Goal: Use online tool/utility: Utilize a website feature to perform a specific function

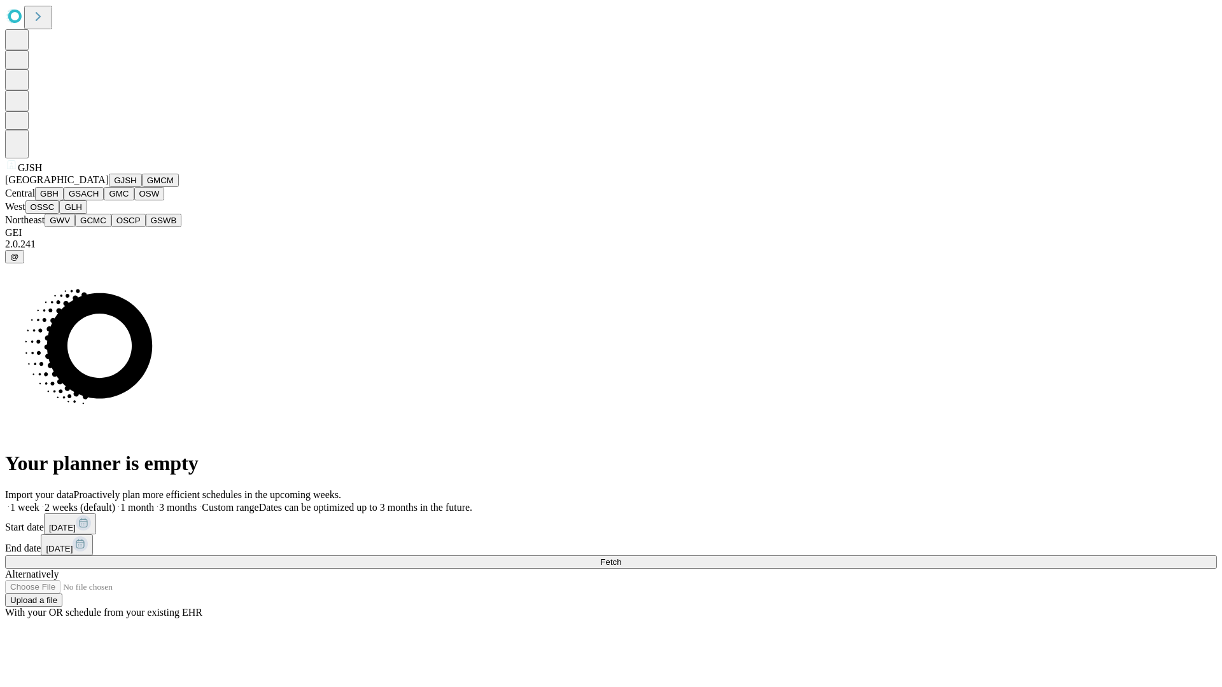
click at [109, 187] on button "GJSH" at bounding box center [125, 180] width 33 height 13
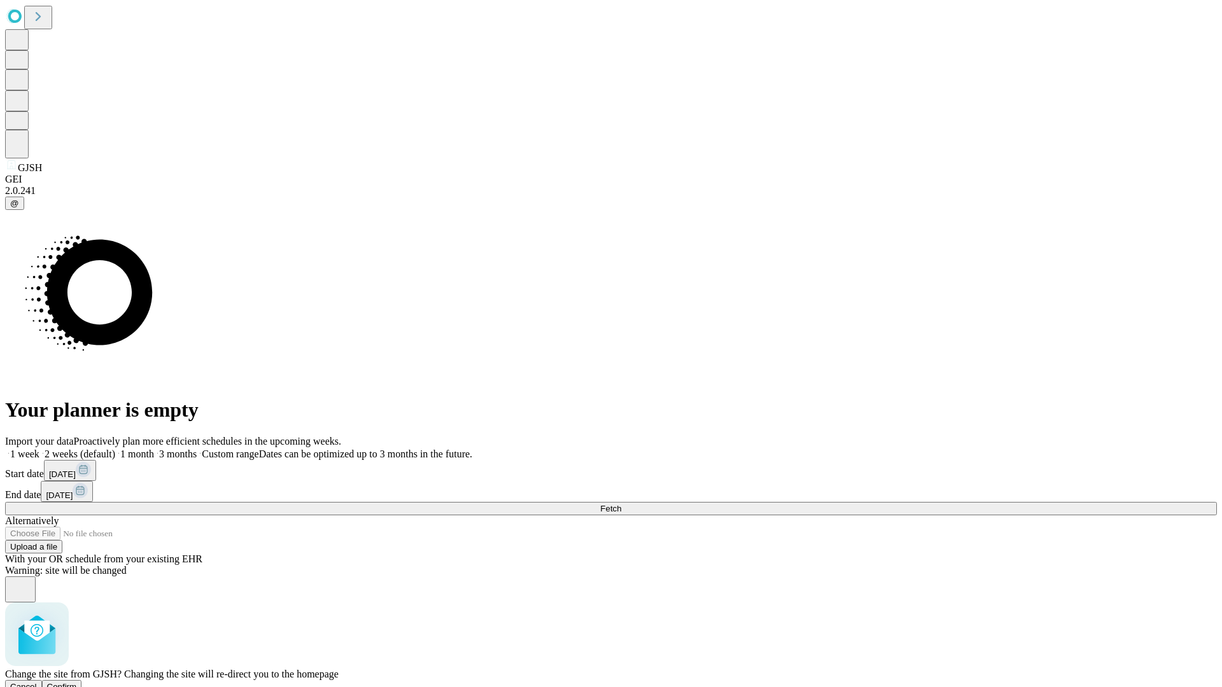
click at [77, 682] on span "Confirm" at bounding box center [62, 687] width 30 height 10
click at [115, 449] on label "2 weeks (default)" at bounding box center [77, 454] width 76 height 11
click at [621, 504] on span "Fetch" at bounding box center [610, 509] width 21 height 10
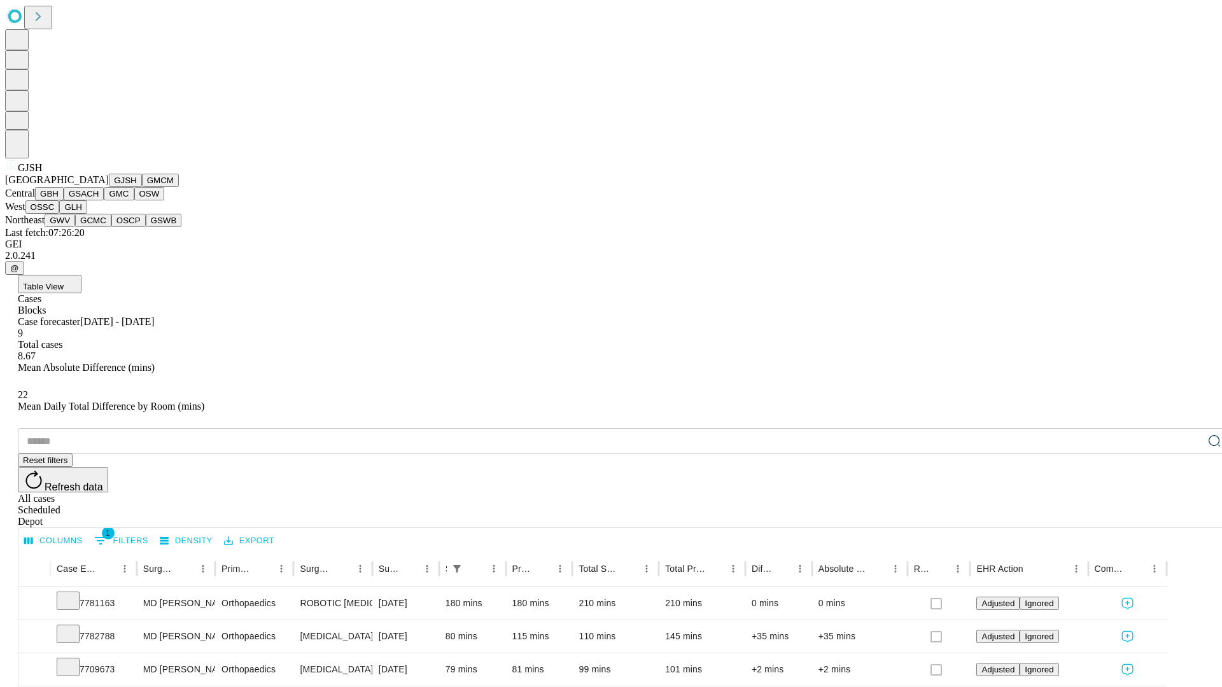
click at [142, 187] on button "GMCM" at bounding box center [160, 180] width 37 height 13
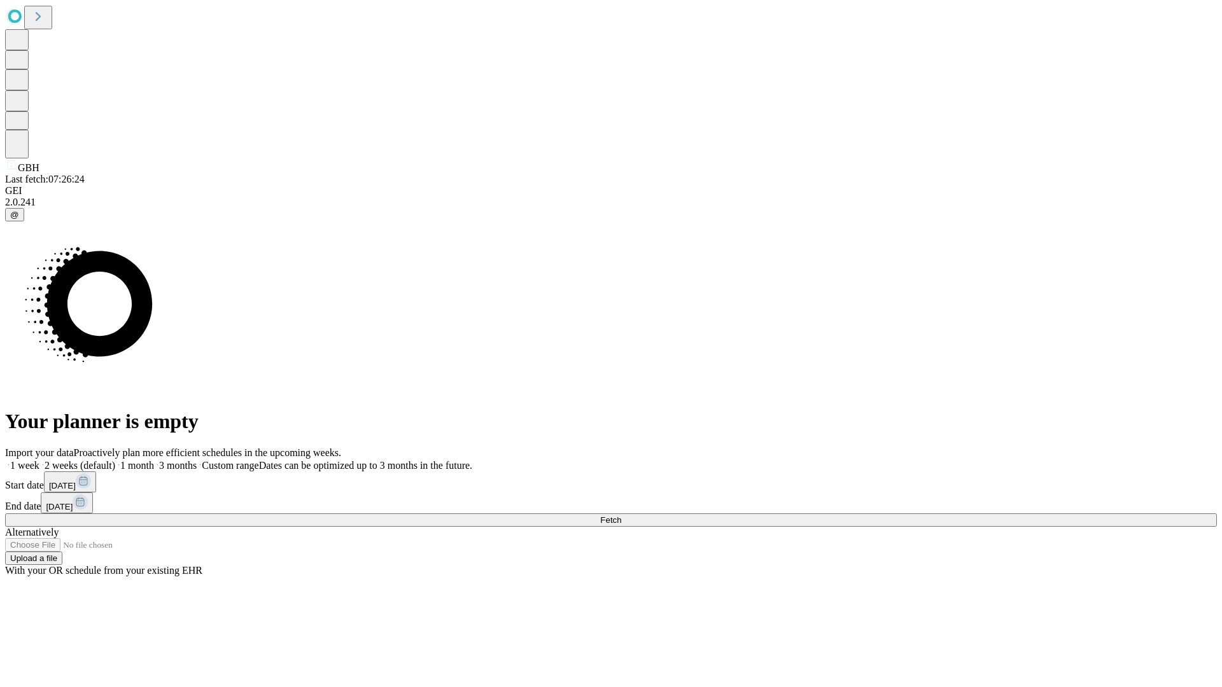
click at [115, 460] on label "2 weeks (default)" at bounding box center [77, 465] width 76 height 11
click at [621, 515] on span "Fetch" at bounding box center [610, 520] width 21 height 10
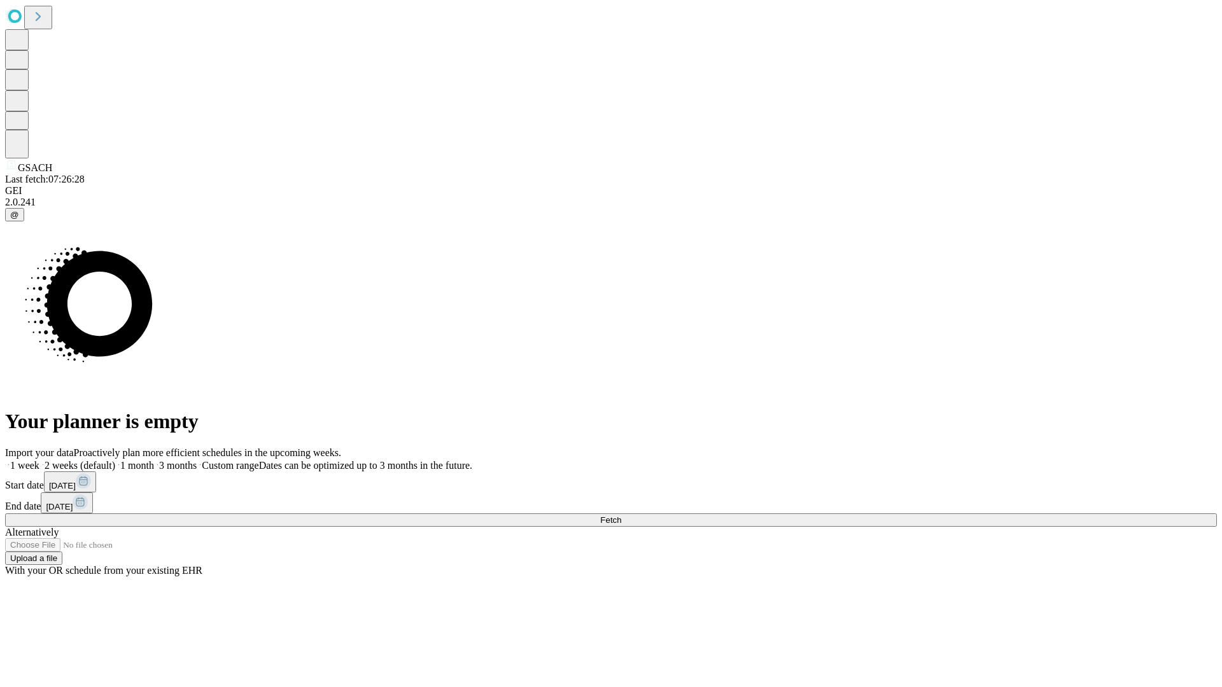
click at [115, 460] on label "2 weeks (default)" at bounding box center [77, 465] width 76 height 11
click at [621, 515] on span "Fetch" at bounding box center [610, 520] width 21 height 10
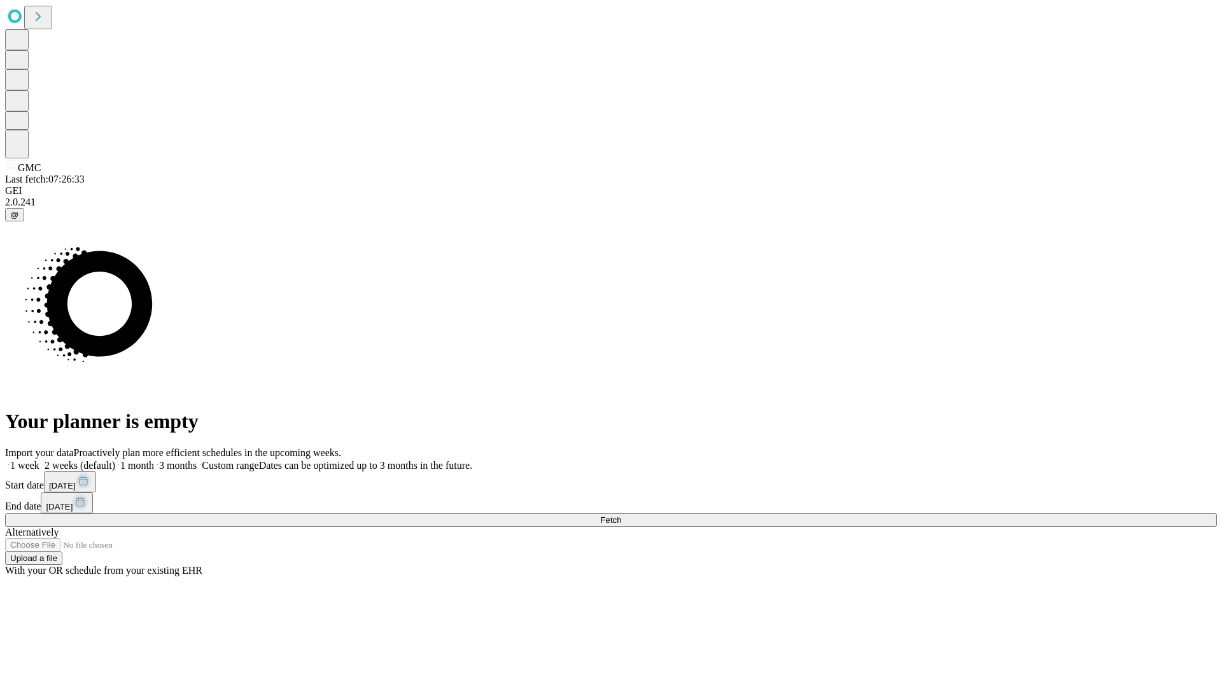
click at [115, 460] on label "2 weeks (default)" at bounding box center [77, 465] width 76 height 11
click at [621, 515] on span "Fetch" at bounding box center [610, 520] width 21 height 10
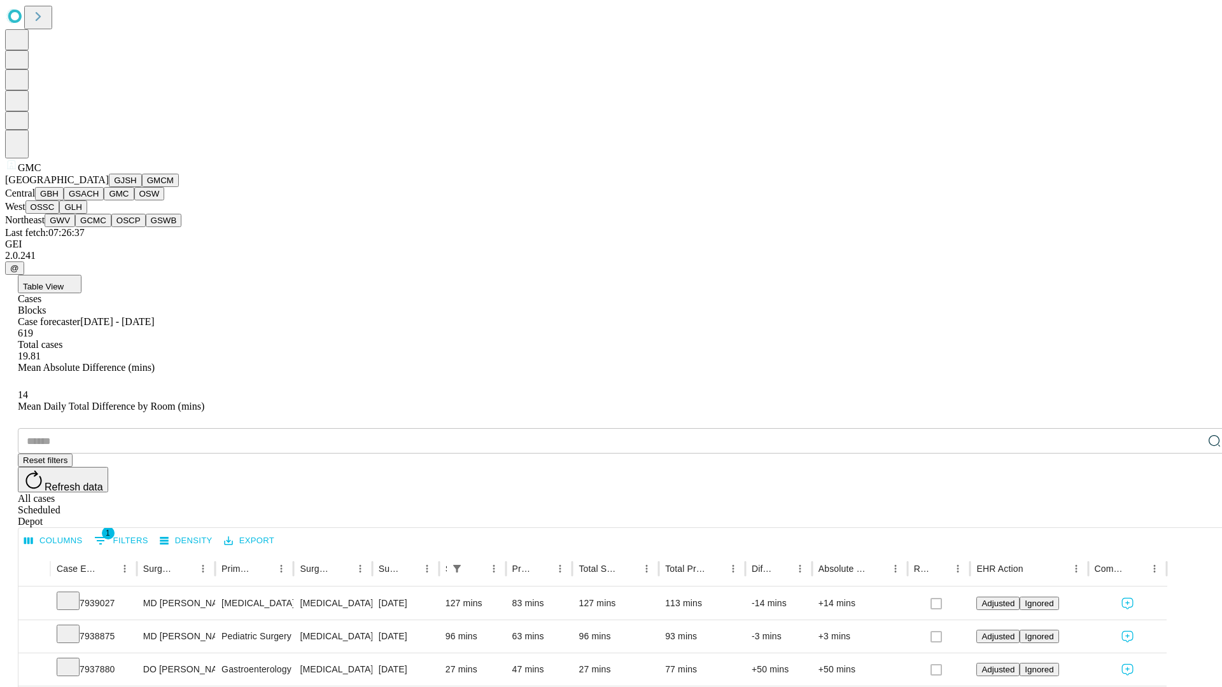
click at [134, 200] on button "OSW" at bounding box center [149, 193] width 31 height 13
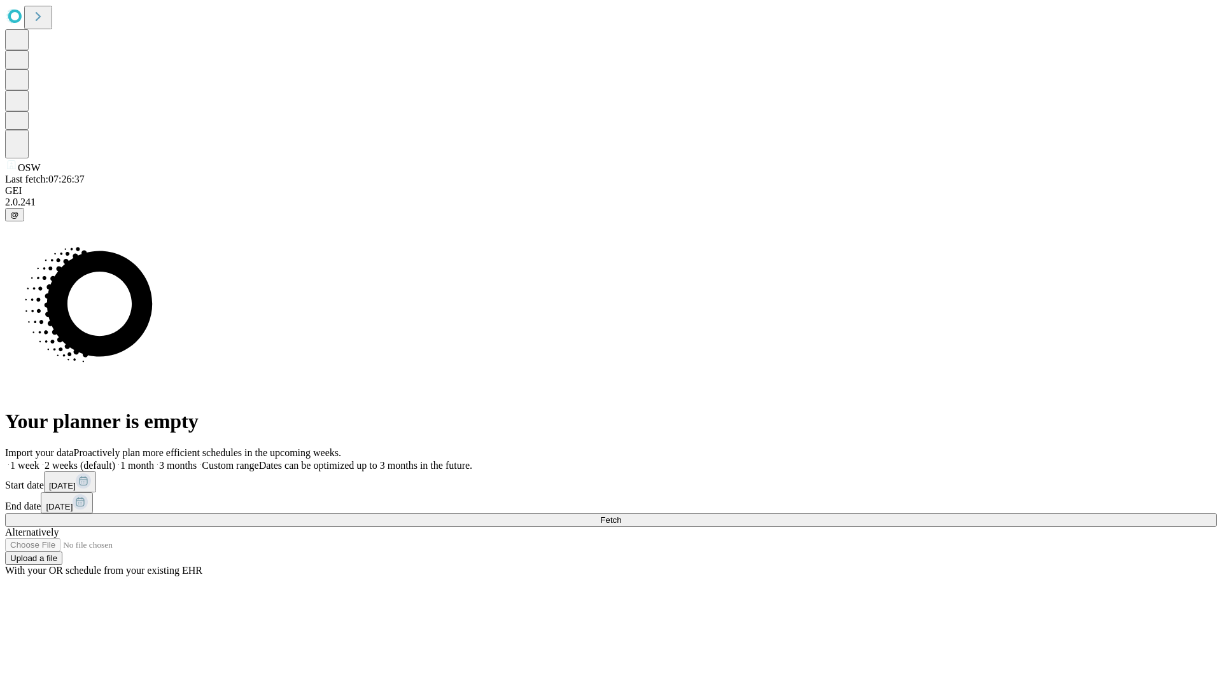
click at [115, 460] on label "2 weeks (default)" at bounding box center [77, 465] width 76 height 11
click at [621, 515] on span "Fetch" at bounding box center [610, 520] width 21 height 10
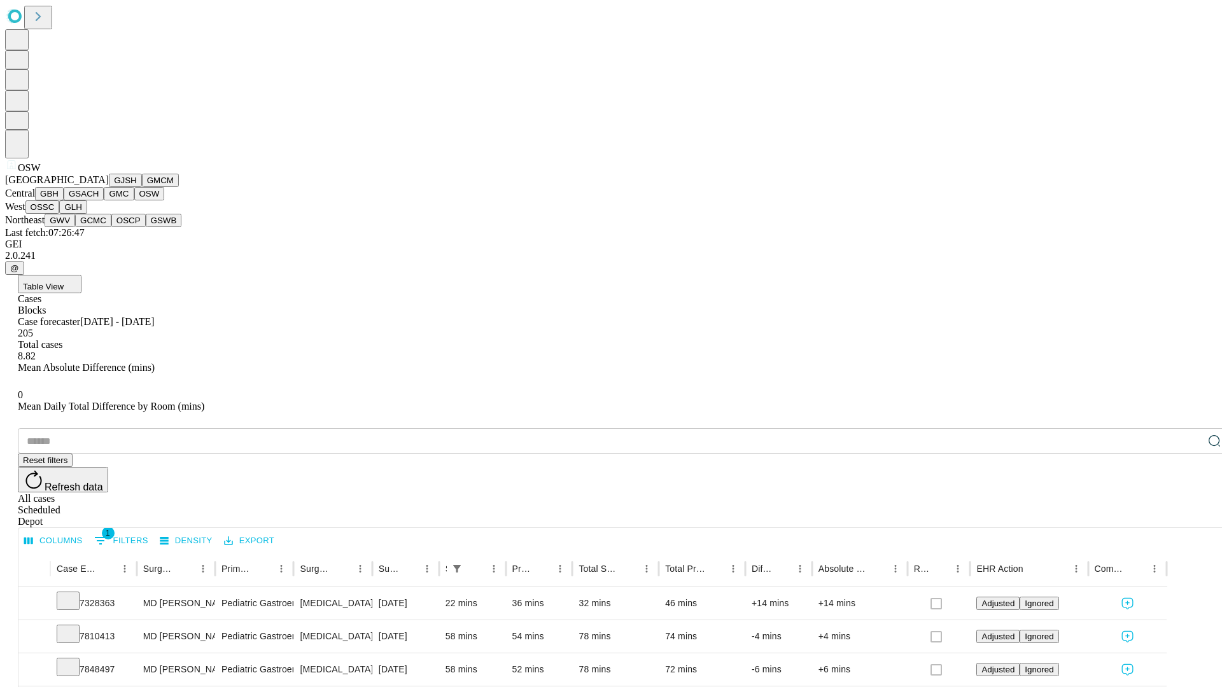
click at [60, 214] on button "OSSC" at bounding box center [42, 206] width 34 height 13
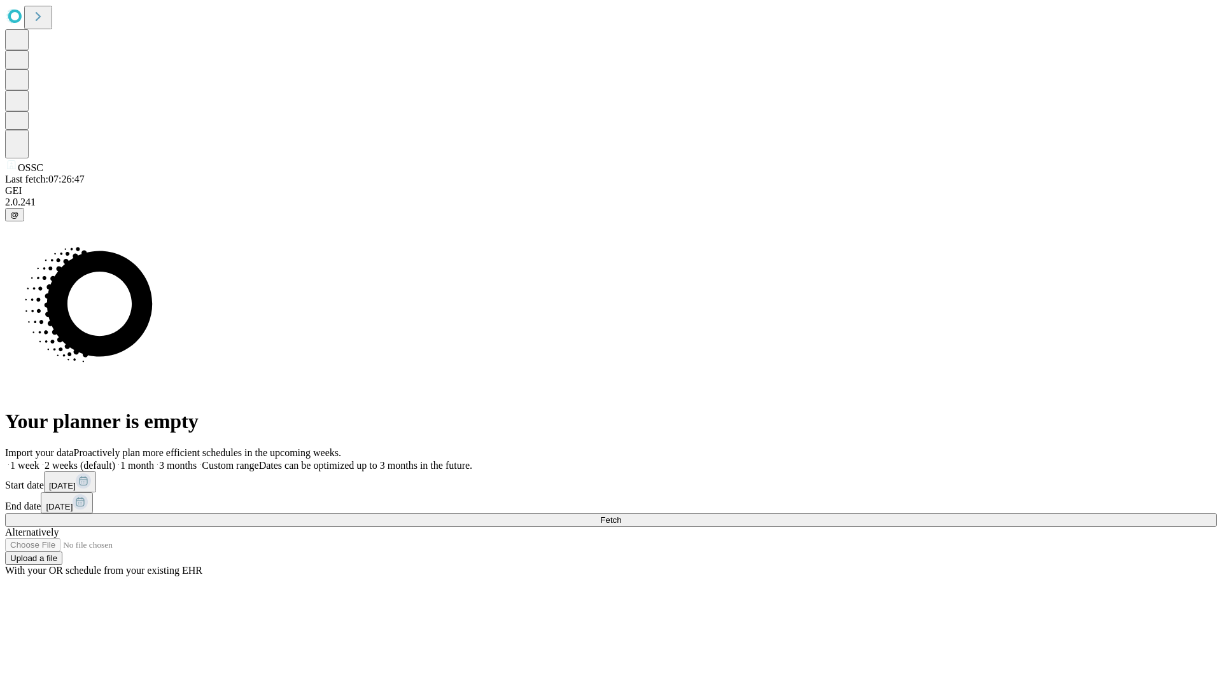
click at [115, 460] on label "2 weeks (default)" at bounding box center [77, 465] width 76 height 11
click at [621, 515] on span "Fetch" at bounding box center [610, 520] width 21 height 10
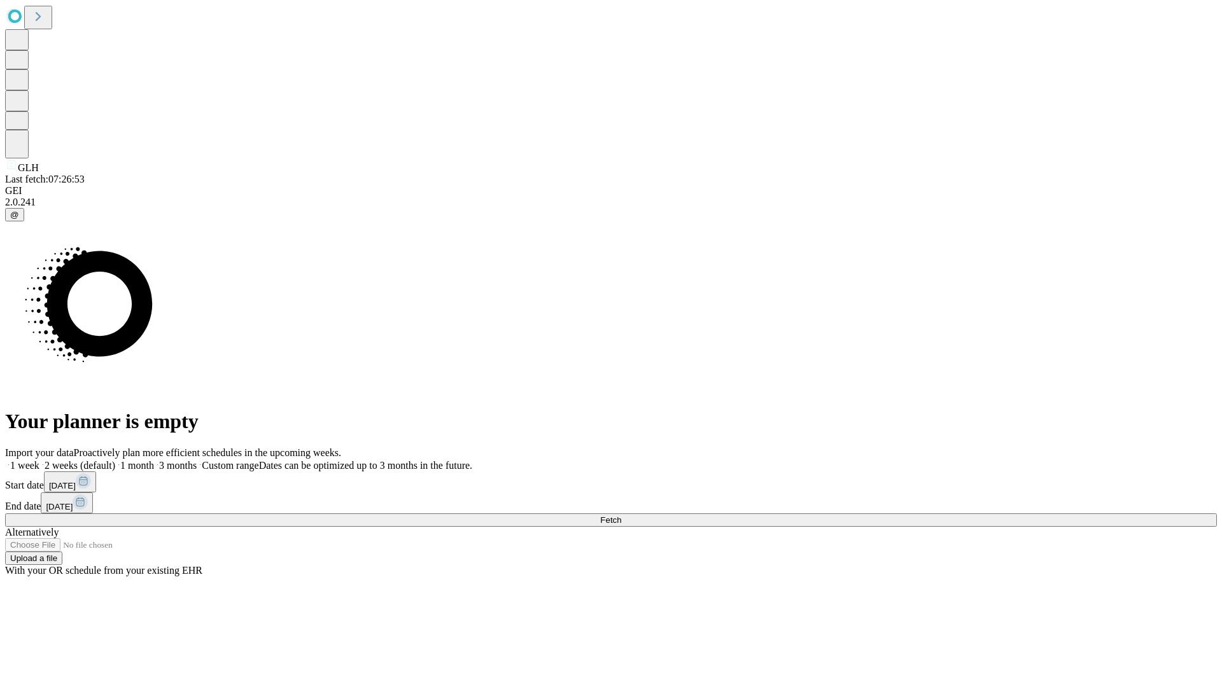
click at [115, 460] on label "2 weeks (default)" at bounding box center [77, 465] width 76 height 11
click at [621, 515] on span "Fetch" at bounding box center [610, 520] width 21 height 10
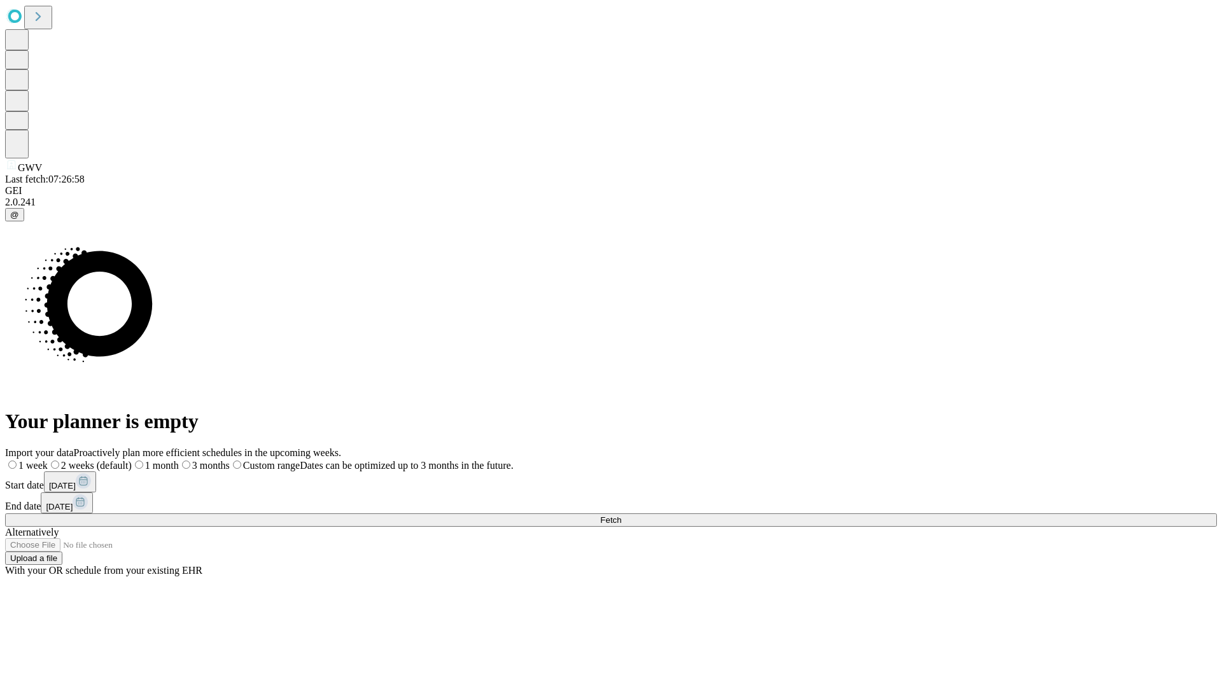
click at [132, 460] on label "2 weeks (default)" at bounding box center [90, 465] width 84 height 11
click at [621, 515] on span "Fetch" at bounding box center [610, 520] width 21 height 10
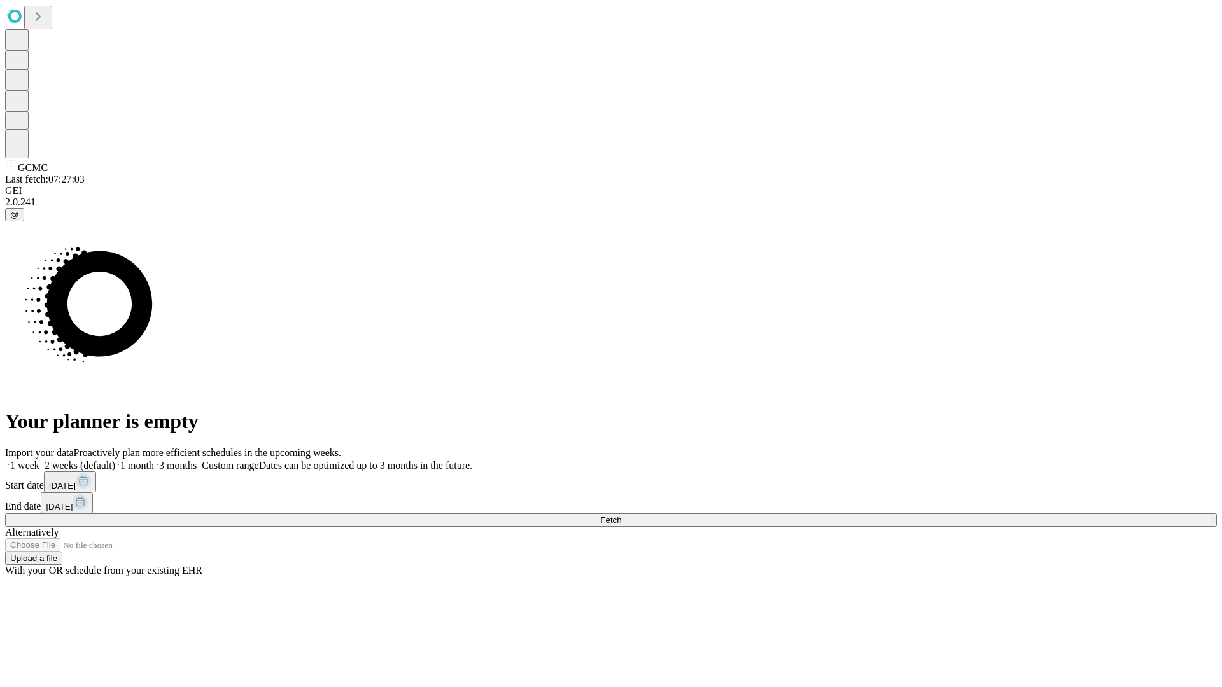
click at [115, 460] on label "2 weeks (default)" at bounding box center [77, 465] width 76 height 11
click at [621, 515] on span "Fetch" at bounding box center [610, 520] width 21 height 10
